Goal: Information Seeking & Learning: Learn about a topic

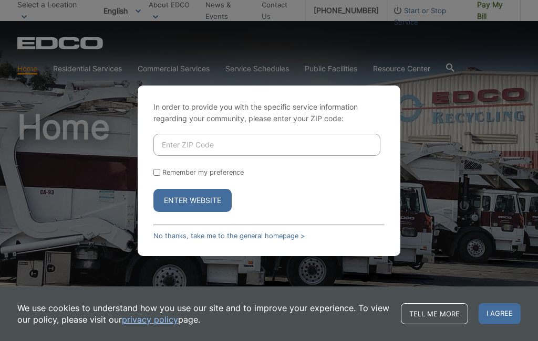
click at [492, 311] on span "I agree" at bounding box center [499, 313] width 42 height 21
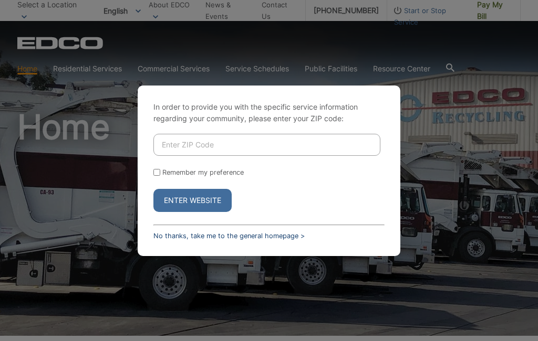
click at [173, 240] on link "No thanks, take me to the general homepage >" at bounding box center [228, 236] width 151 height 8
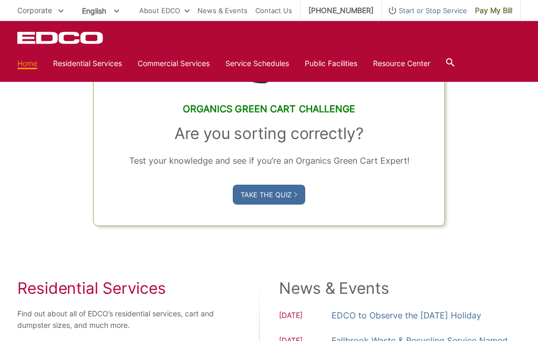
scroll to position [553, 0]
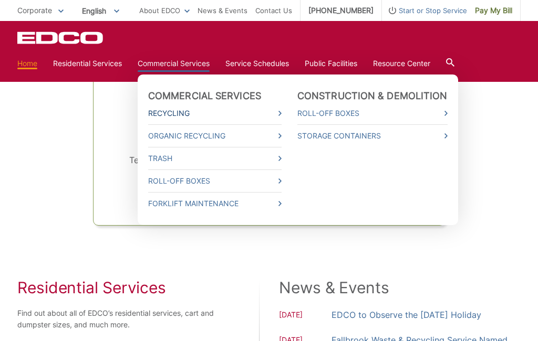
click at [165, 112] on link "Recycling" at bounding box center [214, 114] width 133 height 12
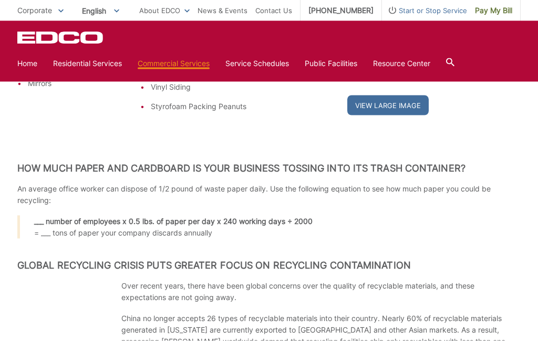
scroll to position [1274, 0]
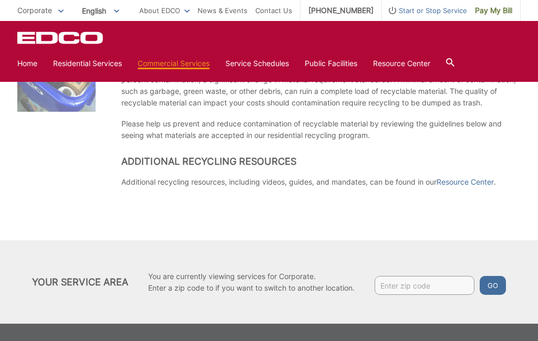
click at [396, 287] on input "Enter zip code" at bounding box center [424, 285] width 100 height 19
type input "90621"
click at [496, 286] on button "Go" at bounding box center [492, 285] width 26 height 19
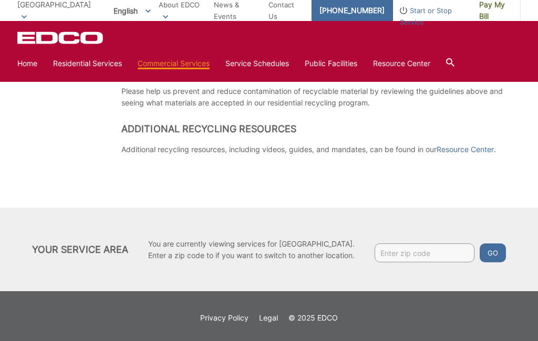
scroll to position [836, 0]
